Goal: Check status: Check status

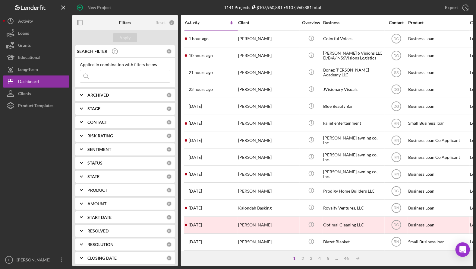
click at [115, 73] on input at bounding box center [125, 76] width 90 height 12
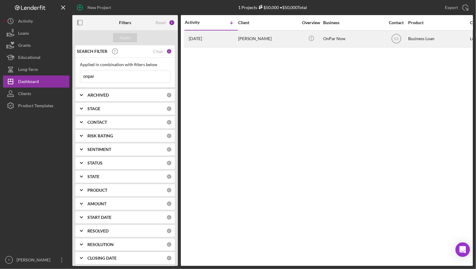
type input "onpar"
click at [337, 39] on div "OnPar Now" at bounding box center [353, 39] width 60 height 16
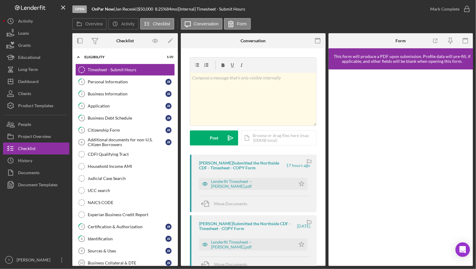
click at [54, 245] on div at bounding box center [36, 221] width 66 height 63
click at [112, 94] on div "Business Information" at bounding box center [127, 93] width 78 height 5
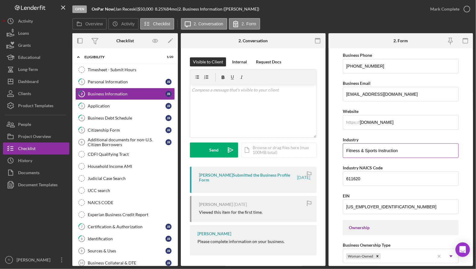
scroll to position [121, 0]
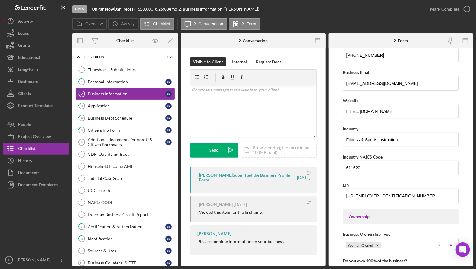
click at [49, 230] on div at bounding box center [36, 221] width 66 height 63
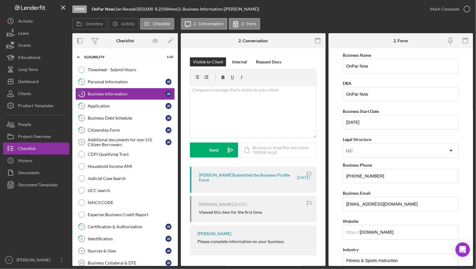
click at [45, 231] on div at bounding box center [36, 221] width 66 height 63
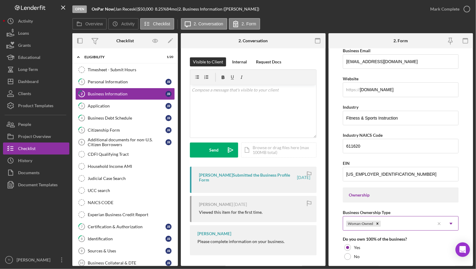
scroll to position [151, 0]
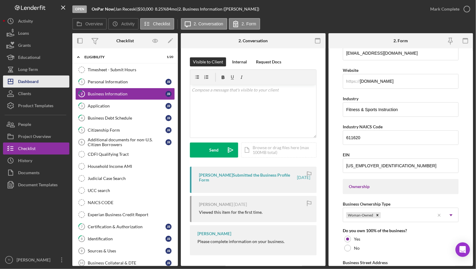
click at [34, 81] on div "Dashboard" at bounding box center [28, 82] width 20 height 14
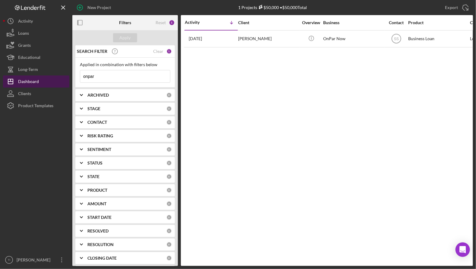
drag, startPoint x: 134, startPoint y: 75, endPoint x: 63, endPoint y: 80, distance: 70.7
click at [53, 78] on div "New Project 1 Projects $50,000 • $50,000 Total onpar Export Icon/Export Filters…" at bounding box center [238, 133] width 470 height 266
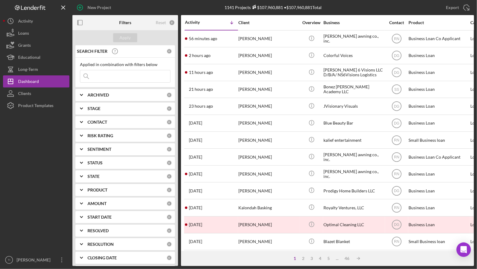
click at [130, 75] on input at bounding box center [125, 76] width 90 height 12
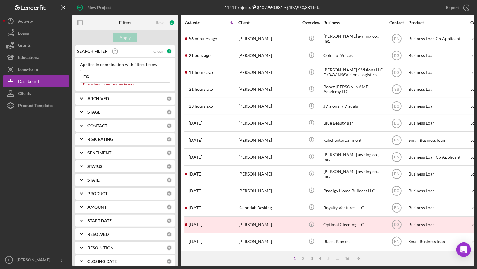
type input "mc roofing"
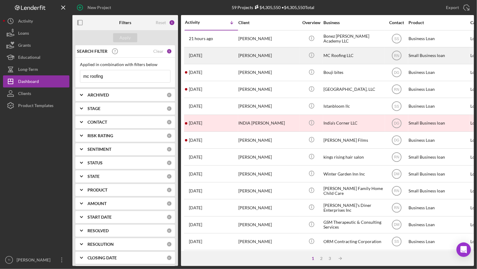
click at [344, 57] on div "MC Roofing LLC" at bounding box center [353, 56] width 60 height 16
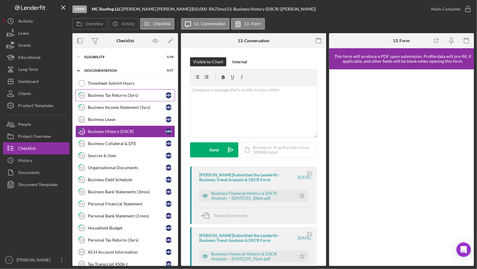
click at [114, 94] on div "Business Tax Returns (3yrs)" at bounding box center [127, 95] width 78 height 5
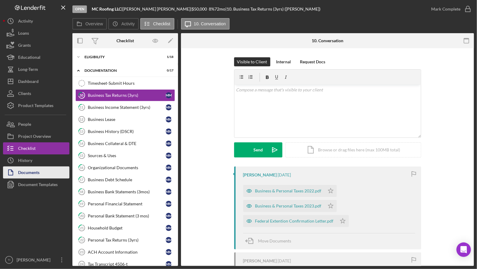
click at [30, 168] on div "Documents" at bounding box center [28, 173] width 21 height 14
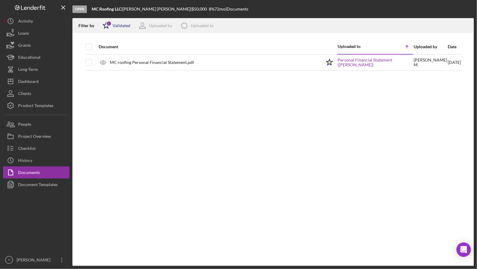
click at [121, 27] on div "Validated" at bounding box center [121, 25] width 18 height 5
click at [122, 57] on div "Not validated" at bounding box center [124, 57] width 25 height 5
checkbox input "true"
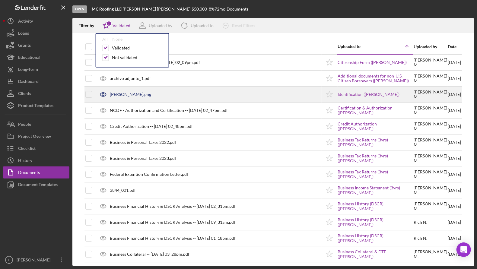
click at [124, 95] on div "DL Marleny.png" at bounding box center [130, 94] width 41 height 5
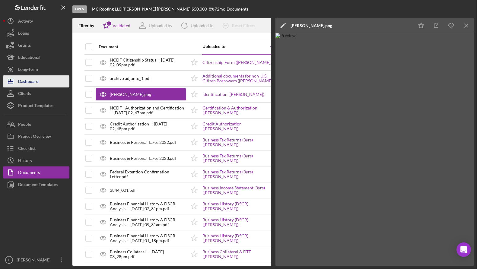
drag, startPoint x: 27, startPoint y: 82, endPoint x: 39, endPoint y: 82, distance: 11.2
click at [27, 81] on div "Dashboard" at bounding box center [28, 82] width 20 height 14
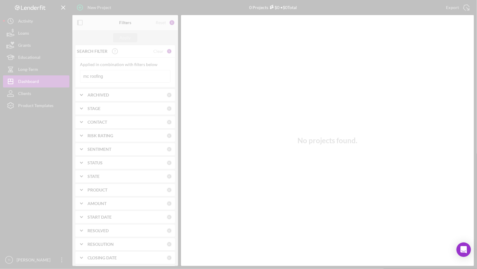
click at [123, 70] on div at bounding box center [238, 134] width 477 height 269
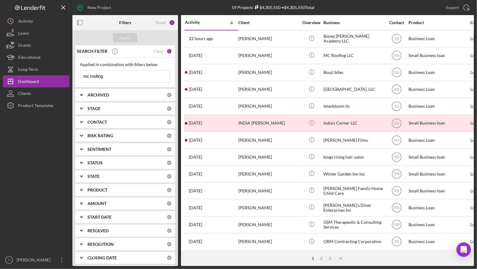
click at [122, 76] on input "mc roofing" at bounding box center [125, 76] width 90 height 12
type input "m"
